Goal: Find specific page/section: Find specific page/section

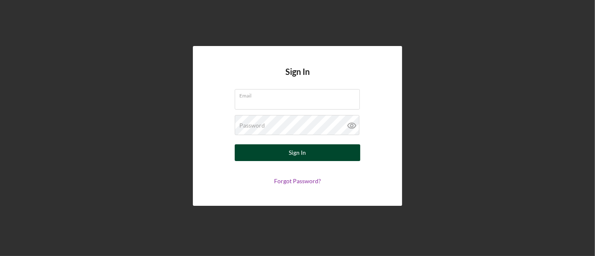
type input "[EMAIL_ADDRESS][DOMAIN_NAME]"
click at [287, 150] on button "Sign In" at bounding box center [297, 152] width 125 height 17
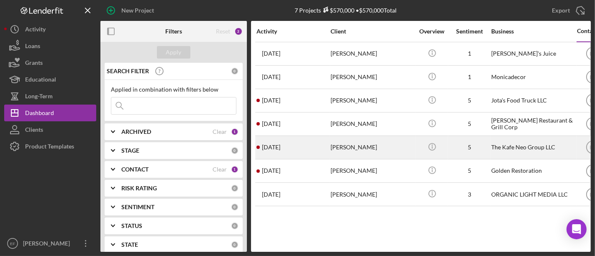
click at [366, 140] on div "[PERSON_NAME]" at bounding box center [372, 147] width 84 height 22
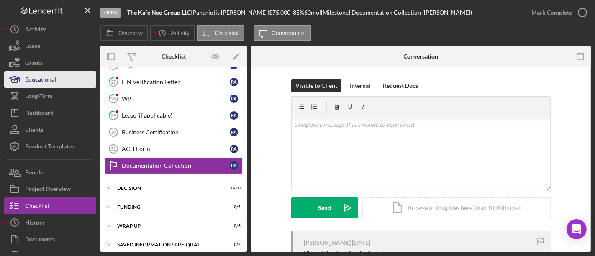
scroll to position [287, 0]
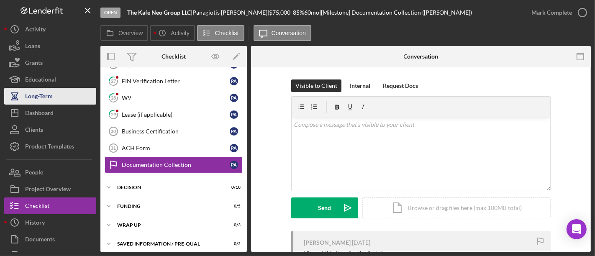
click at [44, 100] on div "Long-Term" at bounding box center [39, 97] width 28 height 19
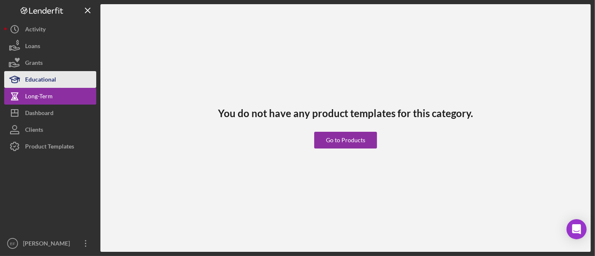
click at [50, 85] on div "Educational" at bounding box center [40, 80] width 31 height 19
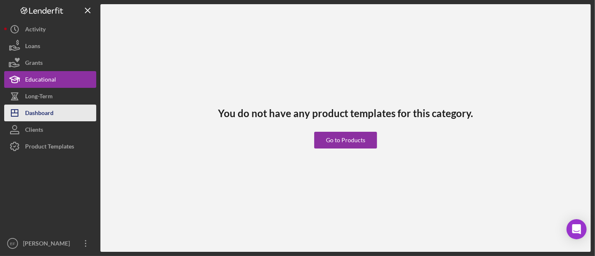
click at [37, 118] on div "Dashboard" at bounding box center [39, 114] width 28 height 19
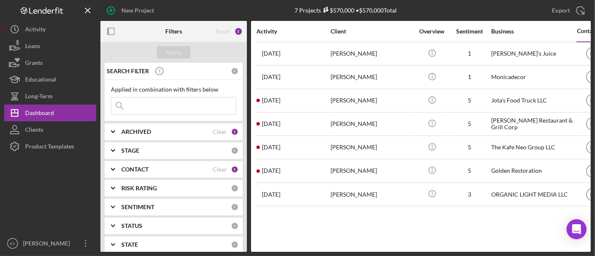
click at [31, 208] on div at bounding box center [50, 195] width 92 height 80
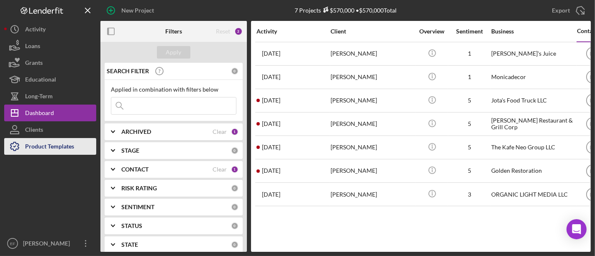
click at [39, 141] on div "Product Templates" at bounding box center [49, 147] width 49 height 19
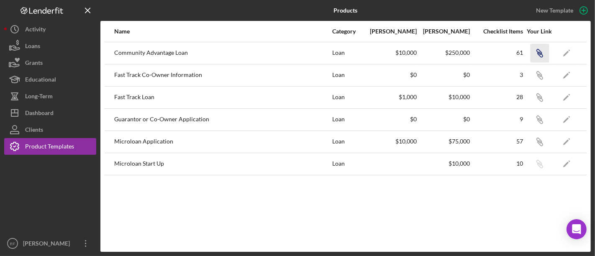
click at [540, 52] on icon "Icon/Link" at bounding box center [539, 53] width 19 height 19
